Goal: Find specific page/section: Find specific page/section

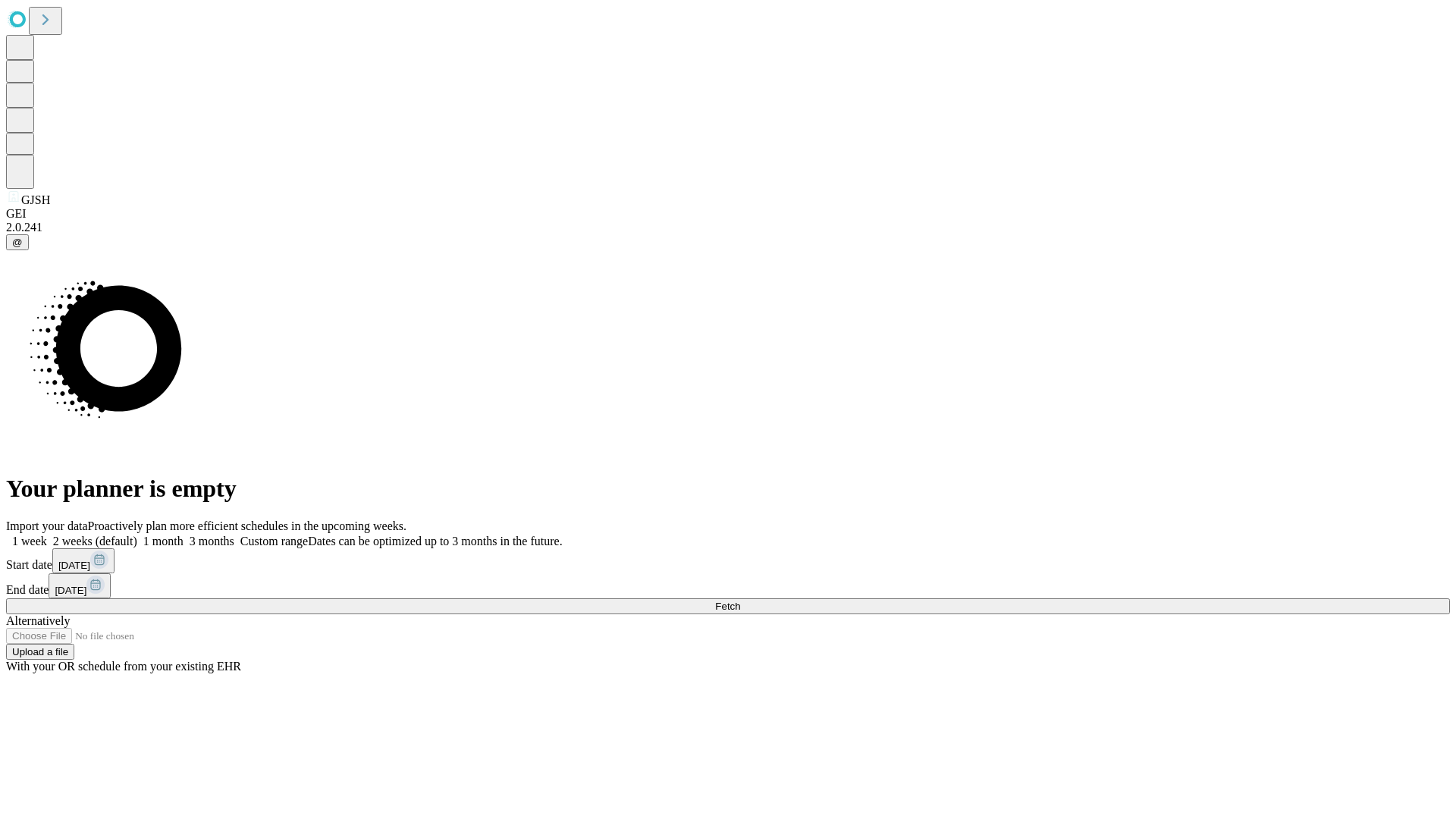
click at [741, 601] on span "Fetch" at bounding box center [728, 606] width 25 height 12
